Goal: Information Seeking & Learning: Learn about a topic

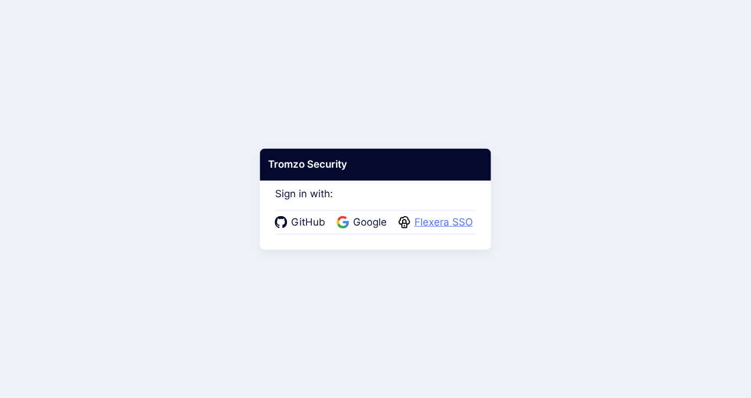
click at [437, 220] on span "Flexera SSO" at bounding box center [443, 222] width 65 height 15
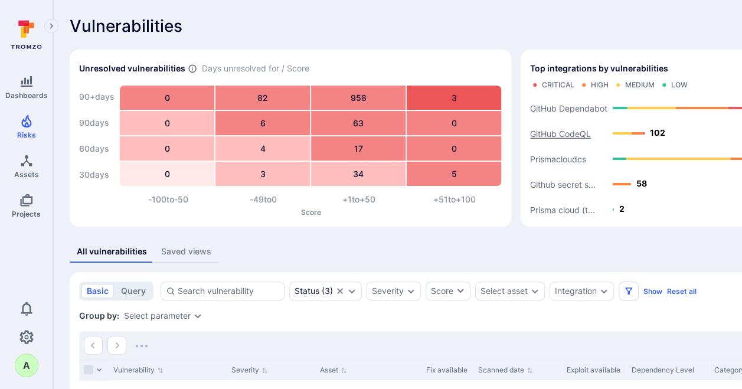
click at [559, 132] on text "GitHub CodeQL" at bounding box center [560, 134] width 61 height 10
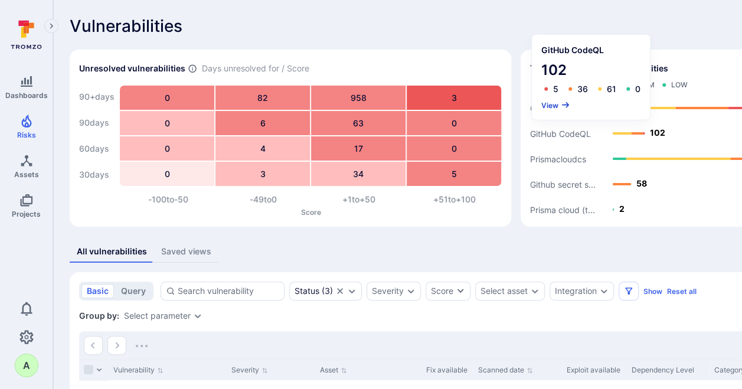
click at [550, 104] on button "View" at bounding box center [555, 104] width 29 height 9
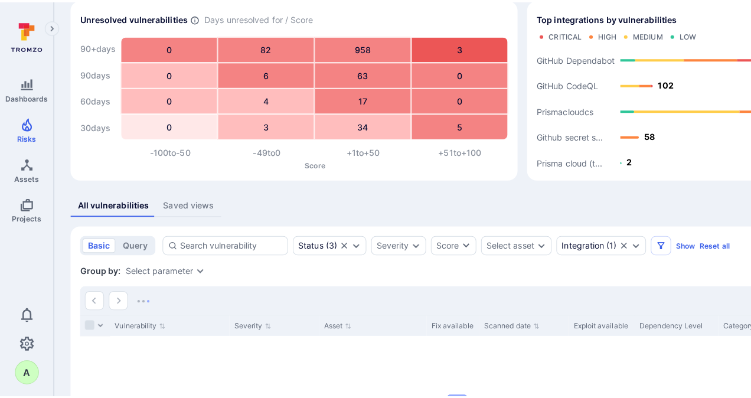
scroll to position [59, 0]
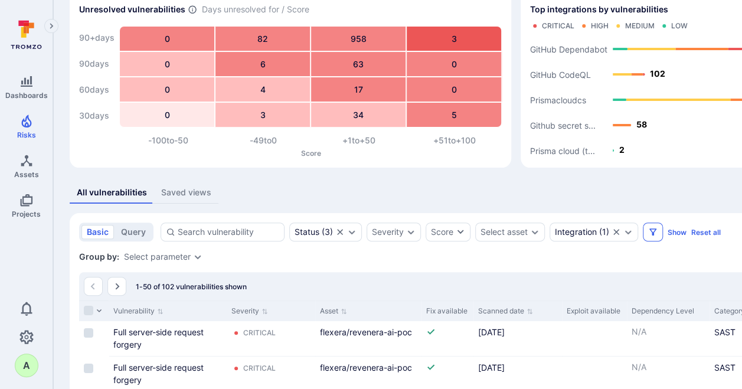
click at [651, 232] on icon "Filters" at bounding box center [652, 231] width 7 height 7
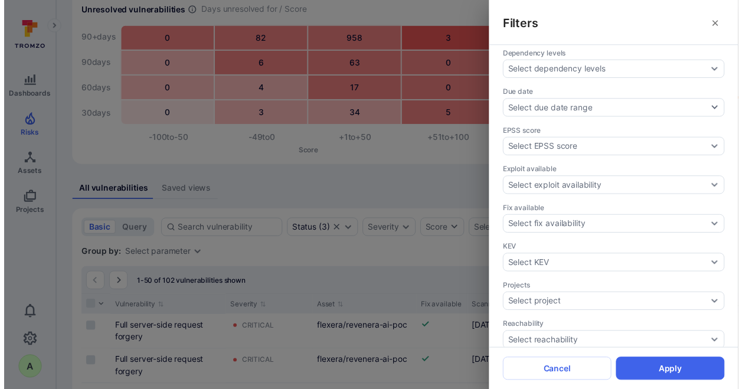
scroll to position [295, 0]
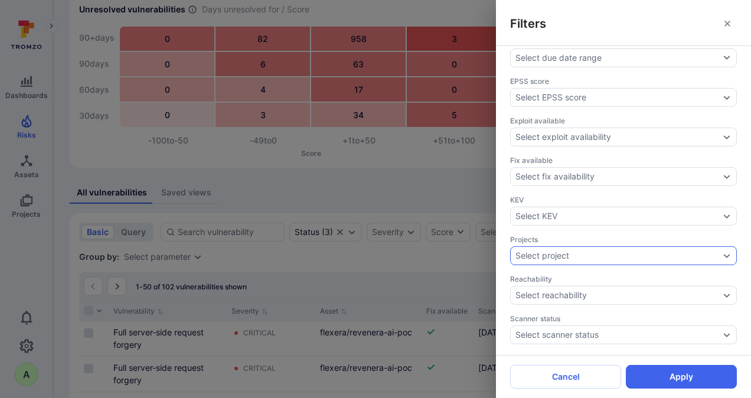
click at [618, 251] on div "Select project" at bounding box center [617, 255] width 204 height 9
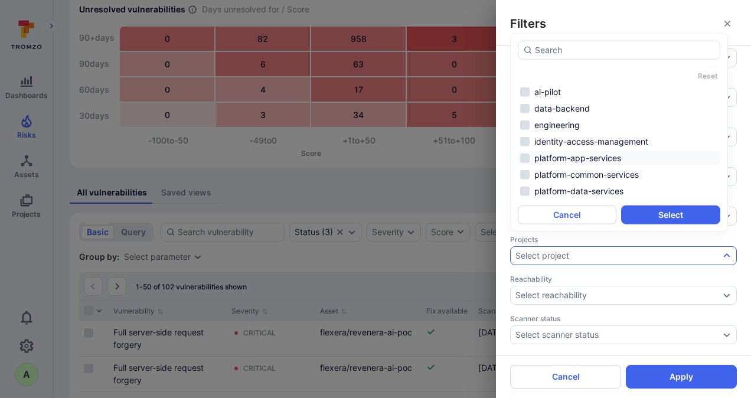
click at [594, 155] on li "platform-app-services" at bounding box center [618, 158] width 202 height 14
click at [590, 188] on li "platform-data-services" at bounding box center [618, 191] width 202 height 14
click at [670, 212] on button "Select" at bounding box center [670, 214] width 99 height 19
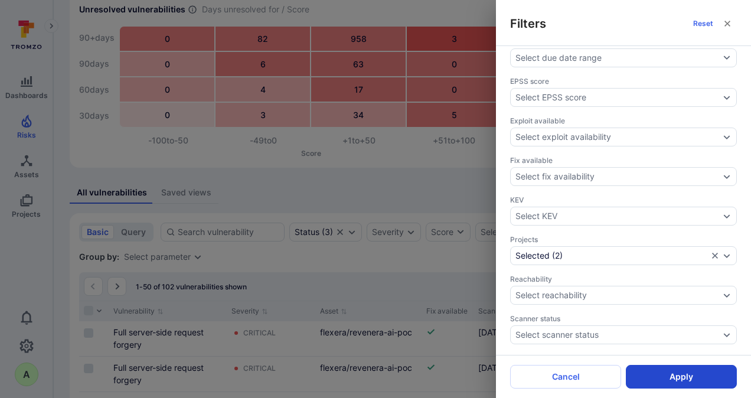
click at [677, 375] on button "Apply" at bounding box center [680, 377] width 111 height 24
